Goal: Information Seeking & Learning: Find specific fact

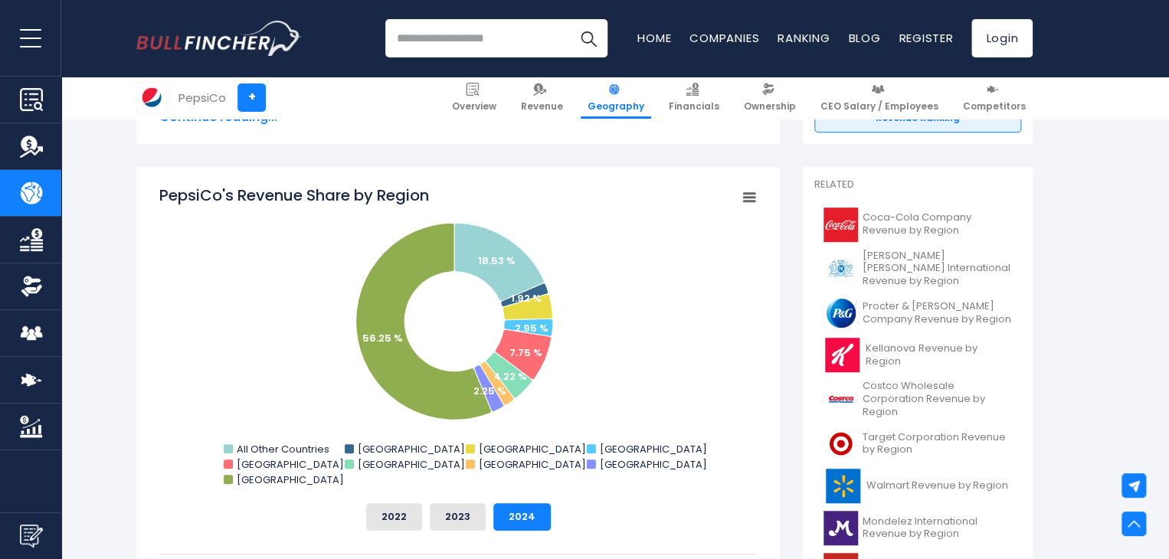
scroll to position [307, 0]
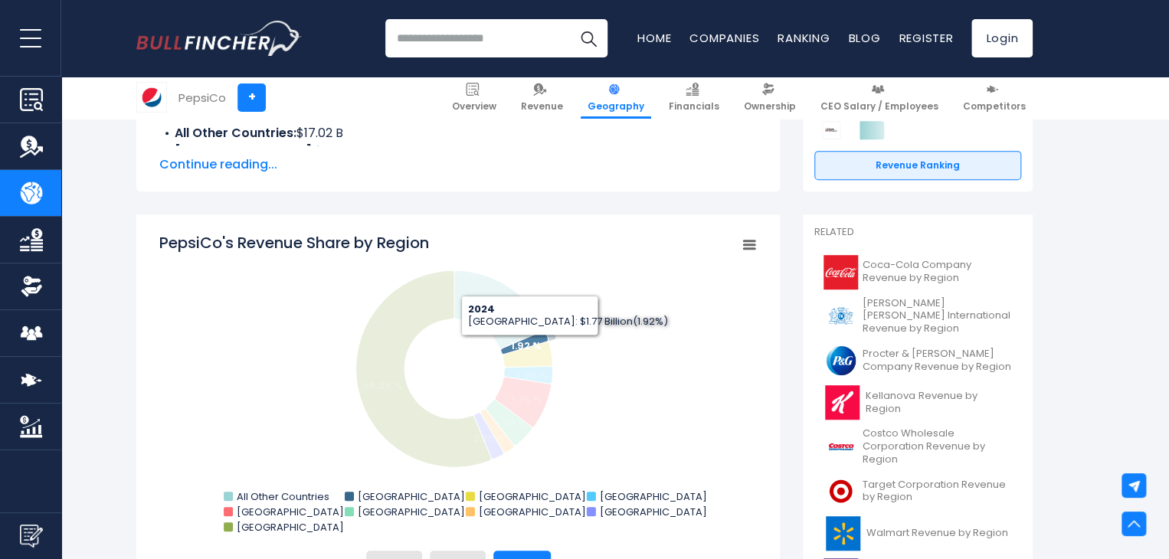
drag, startPoint x: 303, startPoint y: 285, endPoint x: 530, endPoint y: 345, distance: 235.3
click at [530, 345] on icon "Created with Highcharts 12.1.2 Chart context menu PepsiCo's Revenue Share by Re…" at bounding box center [458, 385] width 598 height 307
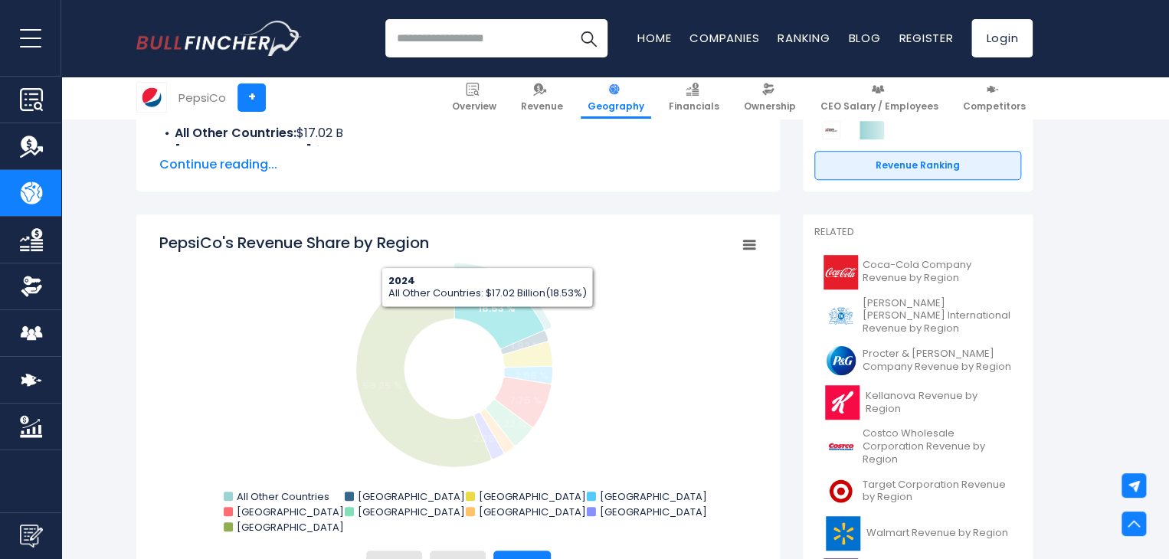
drag, startPoint x: 487, startPoint y: 319, endPoint x: 707, endPoint y: 395, distance: 232.2
click at [707, 395] on rect "PepsiCo's Revenue Share by Region" at bounding box center [458, 385] width 598 height 307
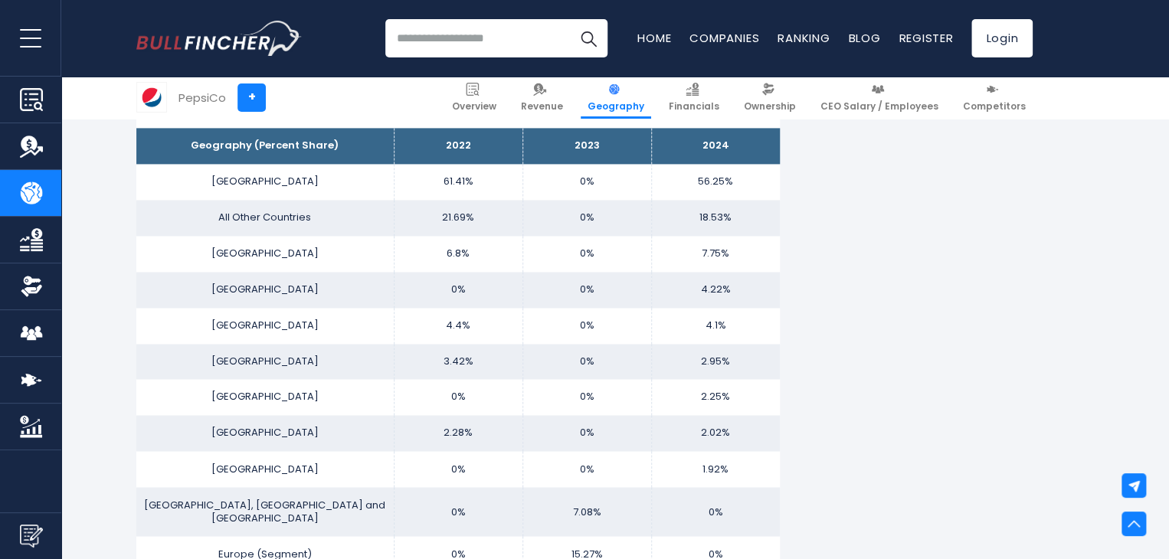
scroll to position [996, 0]
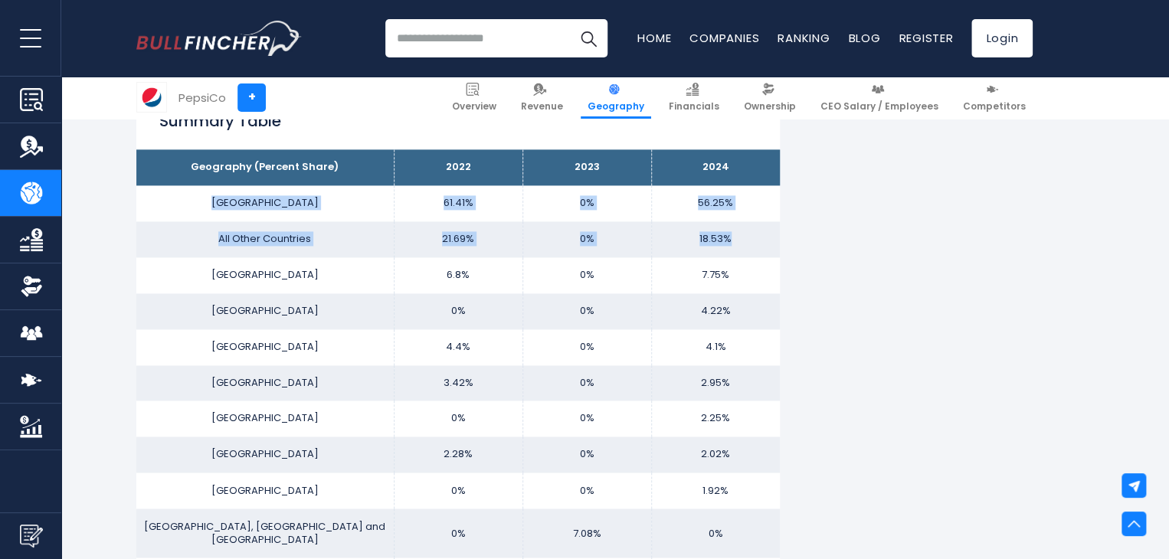
drag, startPoint x: 231, startPoint y: 205, endPoint x: 746, endPoint y: 241, distance: 517.0
click at [746, 241] on tbody "Geography (Percent Share) 2022 2023 2024 UNITED STATES 61.41% 0% All Other Coun…" at bounding box center [458, 461] width 644 height 624
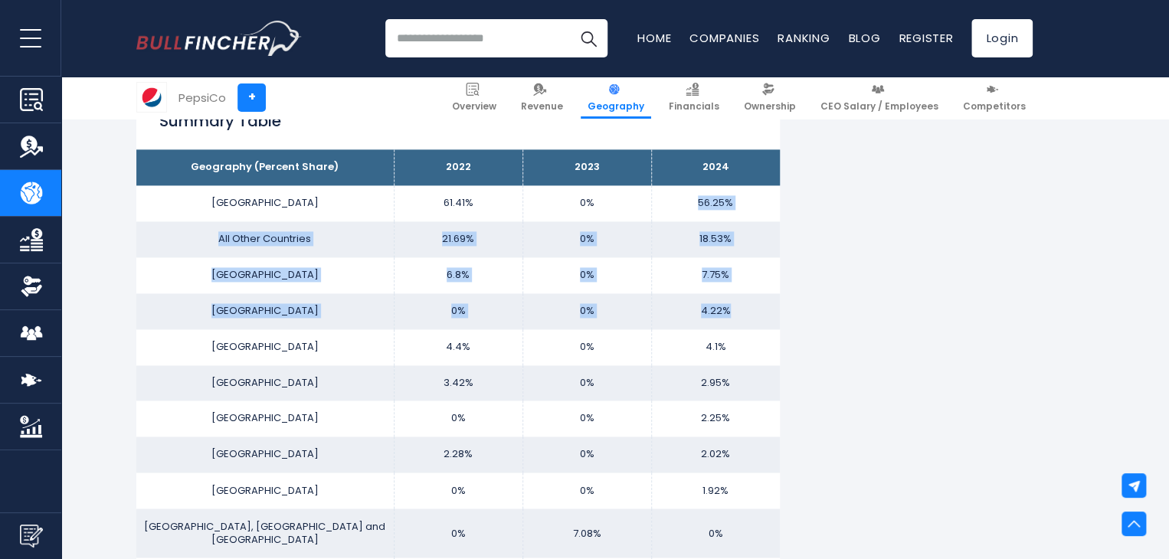
drag, startPoint x: 699, startPoint y: 200, endPoint x: 748, endPoint y: 312, distance: 122.2
click at [748, 312] on tbody "Geography (Percent Share) 2022 2023 2024 UNITED STATES 61.41% 0% All Other Coun…" at bounding box center [458, 461] width 644 height 624
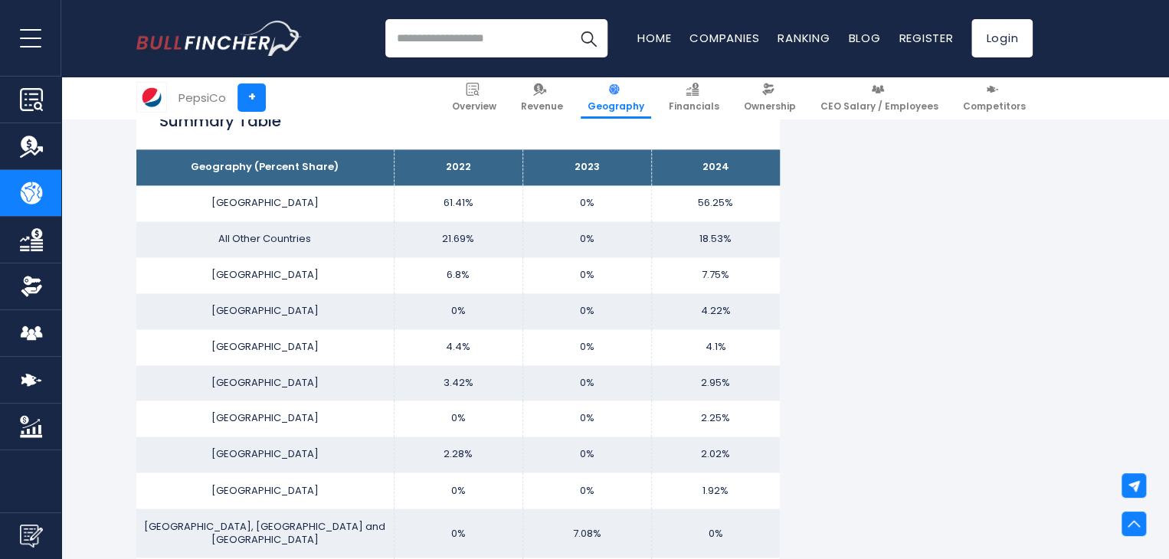
drag, startPoint x: 80, startPoint y: 205, endPoint x: 158, endPoint y: 198, distance: 78.5
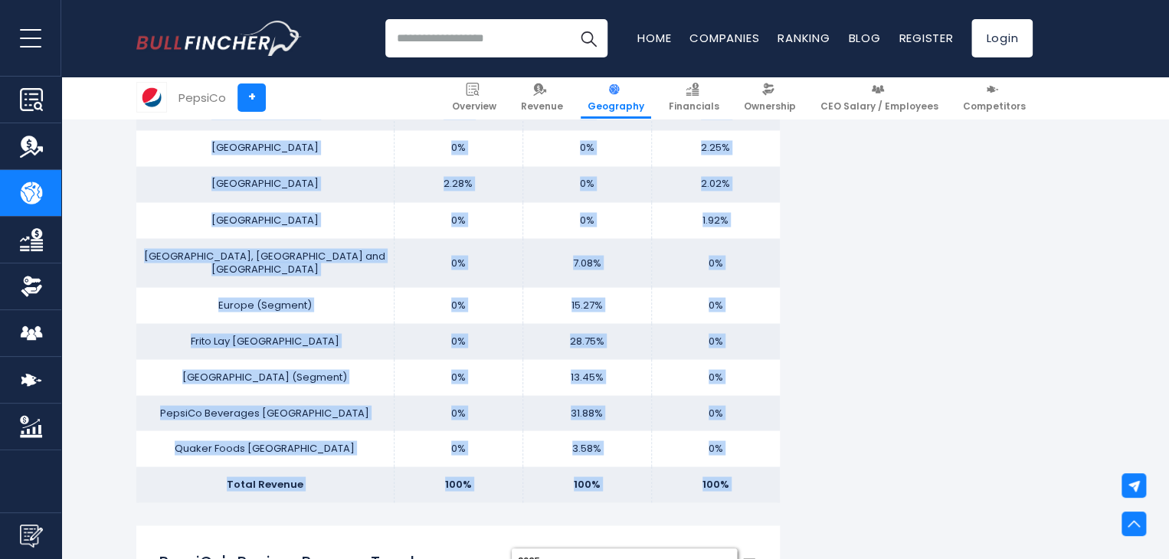
scroll to position [1356, 0]
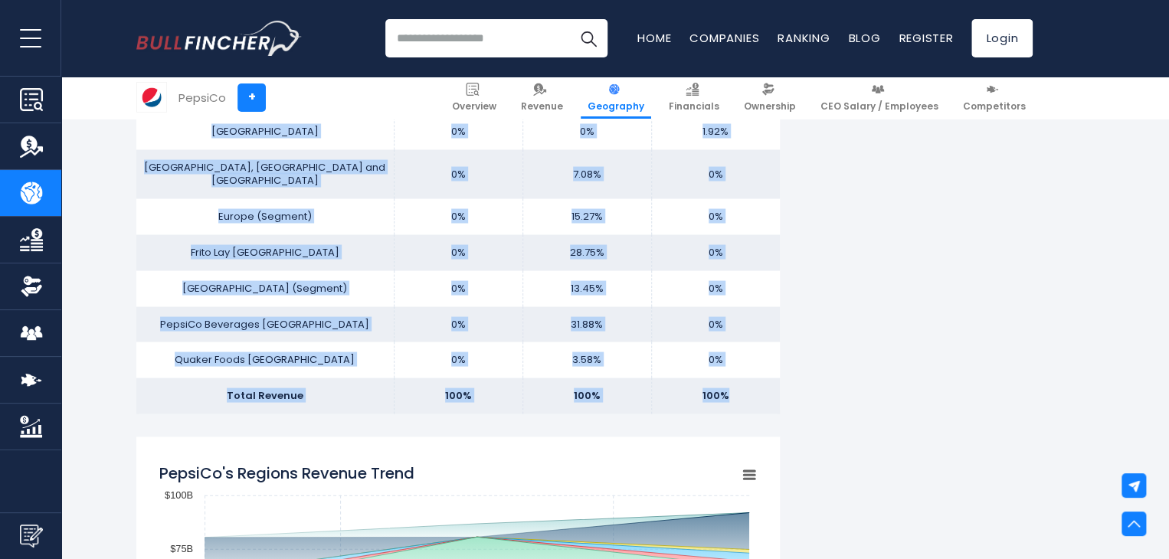
drag, startPoint x: 193, startPoint y: 166, endPoint x: 743, endPoint y: 381, distance: 590.8
click at [743, 381] on tbody "Geography (Percent Share) 2022 2023 2024 UNITED STATES 61.41% 0% All Other Coun…" at bounding box center [458, 102] width 644 height 624
copy tbody "Geography (Percent Share) 2022 2023 2024 UNITED STATES 61.41% 0% 56.25% All Oth…"
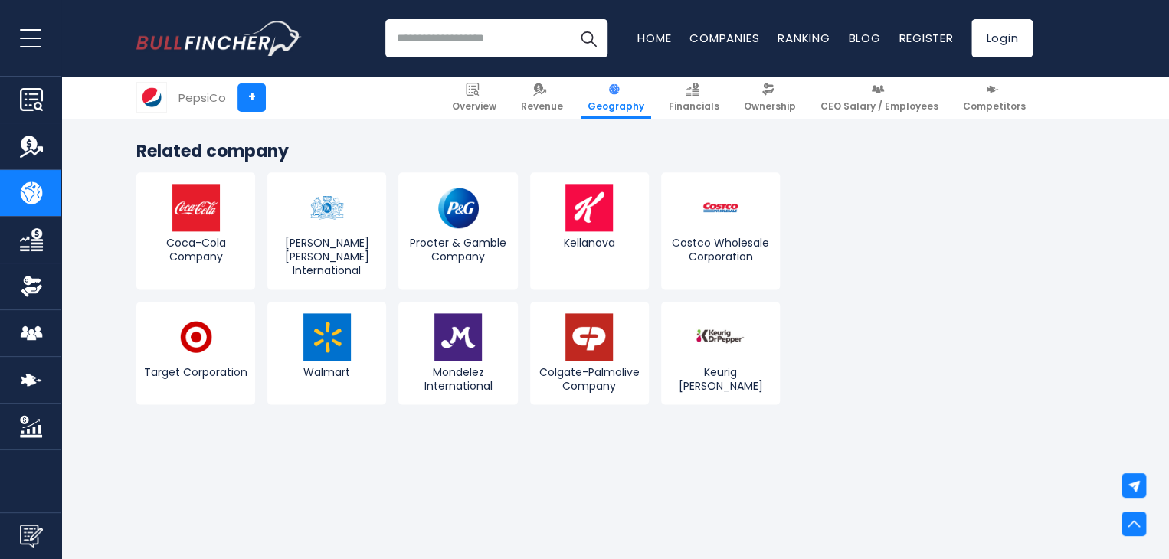
scroll to position [3908, 0]
